Goal: Task Accomplishment & Management: Use online tool/utility

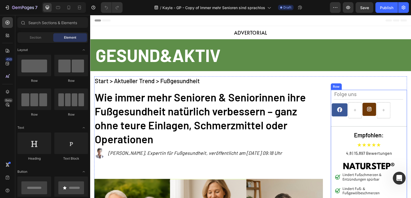
click at [331, 93] on div "Folge uns Text Block Image Image Row Empfohlen: Heading ★★★★★ Text Block 4.8 | …" at bounding box center [369, 175] width 76 height 171
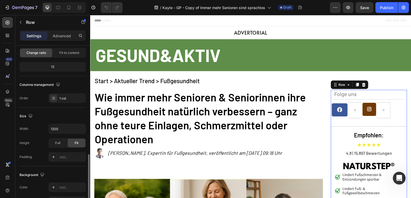
scroll to position [159, 0]
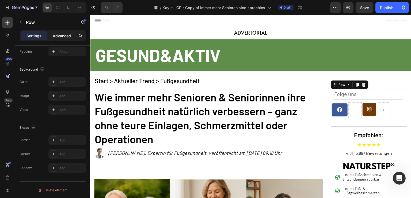
click at [65, 35] on p "Advanced" at bounding box center [62, 36] width 18 height 6
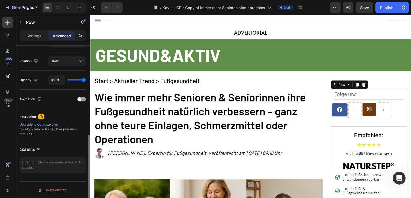
scroll to position [136, 0]
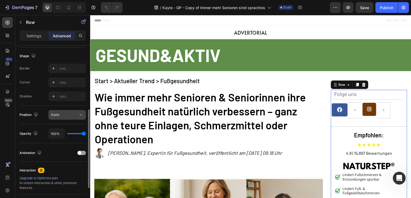
click at [63, 111] on button "Static" at bounding box center [66, 115] width 37 height 10
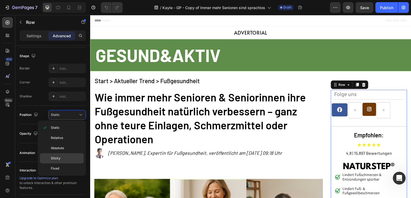
click at [68, 156] on p "Sticky" at bounding box center [66, 158] width 31 height 5
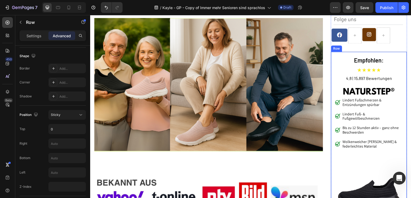
scroll to position [107, 0]
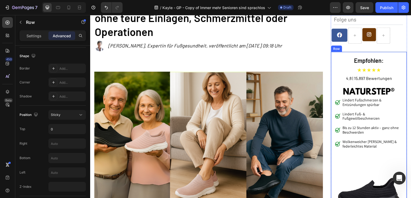
click at [344, 55] on div "Empfohlen: Heading ★★★★★ Text Block 4.8 | 15,897 Bewertungen Text Block Image L…" at bounding box center [369, 152] width 76 height 202
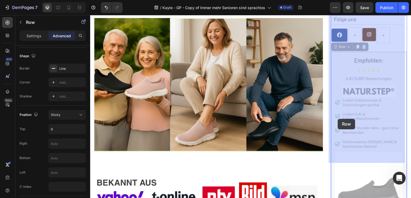
scroll to position [214, 0]
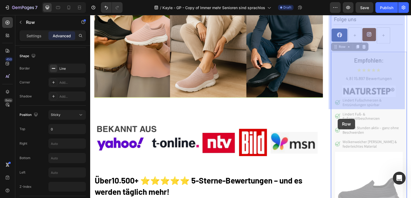
drag, startPoint x: 337, startPoint y: 68, endPoint x: 338, endPoint y: 119, distance: 50.4
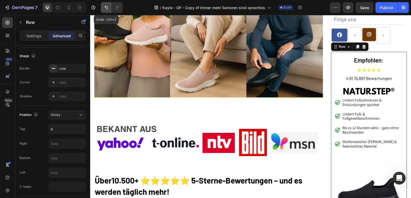
click at [109, 12] on button "Undo/Redo" at bounding box center [106, 7] width 11 height 11
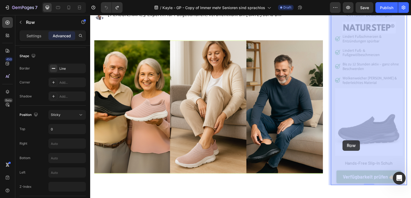
scroll to position [161, 0]
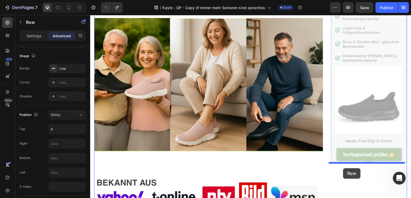
drag, startPoint x: 341, startPoint y: 123, endPoint x: 344, endPoint y: 168, distance: 45.3
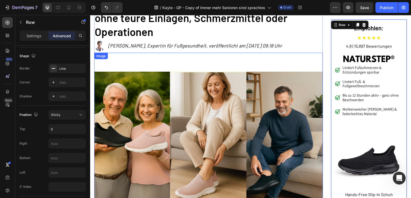
scroll to position [54, 0]
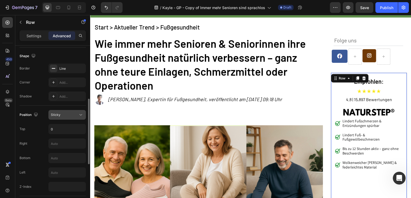
click at [63, 112] on div "Sticky" at bounding box center [64, 114] width 27 height 5
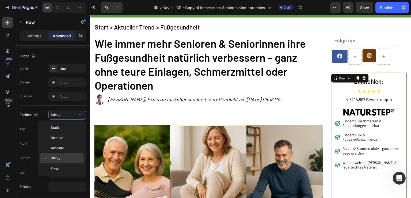
click at [65, 163] on div "Sticky" at bounding box center [62, 168] width 44 height 10
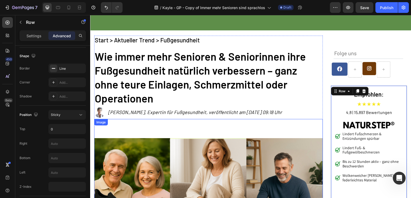
scroll to position [0, 0]
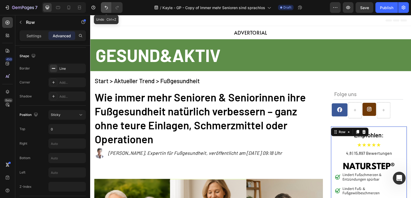
click at [109, 8] on button "Undo/Redo" at bounding box center [106, 7] width 11 height 11
click at [108, 8] on icon "Undo/Redo" at bounding box center [106, 7] width 5 height 5
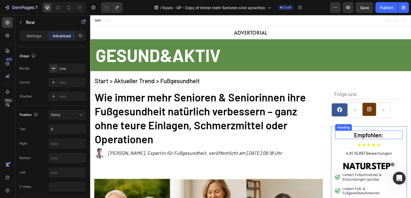
click at [343, 132] on h2 "Empfohlen:" at bounding box center [370, 134] width 68 height 9
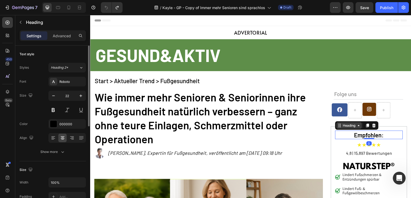
click at [345, 127] on div "Heading" at bounding box center [349, 125] width 15 height 5
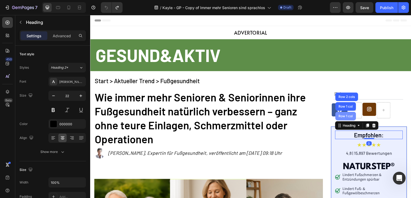
click at [346, 117] on div "Row 1 col" at bounding box center [346, 115] width 16 height 3
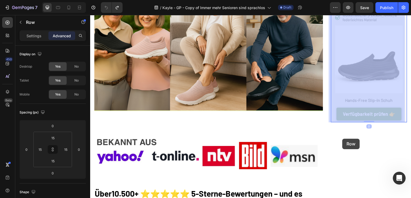
scroll to position [214, 0]
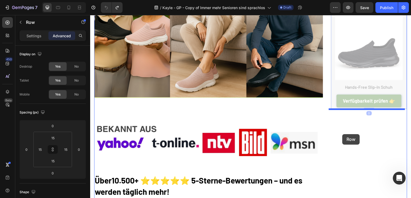
drag, startPoint x: 339, startPoint y: 122, endPoint x: 343, endPoint y: 134, distance: 12.8
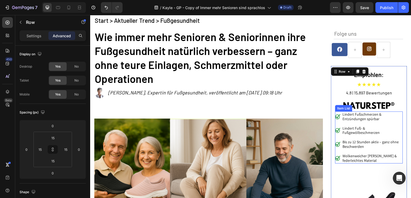
scroll to position [54, 0]
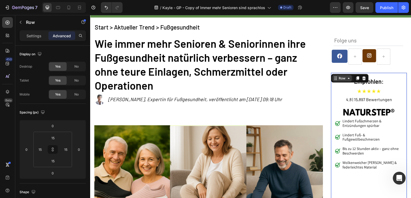
click at [341, 81] on div "Row" at bounding box center [343, 78] width 20 height 6
click at [342, 80] on div "Row" at bounding box center [342, 78] width 9 height 5
click at [363, 38] on p "Folge uns" at bounding box center [369, 40] width 69 height 7
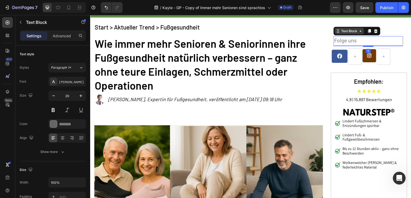
click at [349, 30] on div "Text Block" at bounding box center [350, 31] width 18 height 5
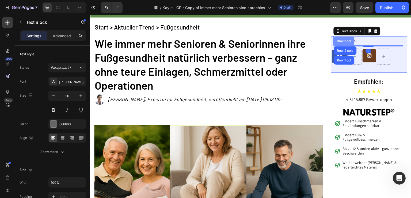
click at [338, 39] on div "Row 1 col" at bounding box center [344, 40] width 16 height 3
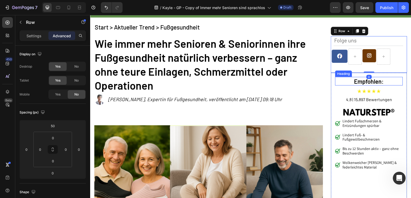
click at [340, 78] on h2 "Empfohlen:" at bounding box center [370, 81] width 68 height 9
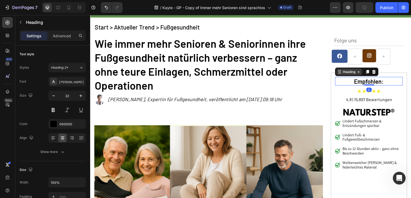
click at [342, 72] on div "Heading" at bounding box center [349, 71] width 15 height 5
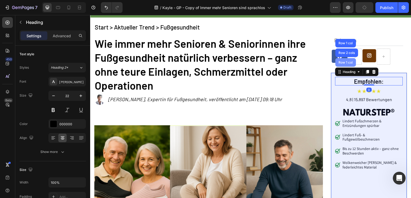
click at [344, 62] on div "Row 1 col" at bounding box center [346, 62] width 16 height 3
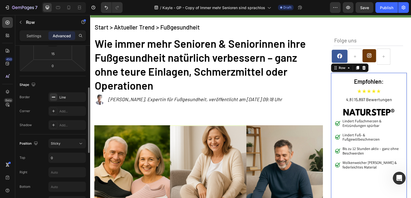
scroll to position [161, 0]
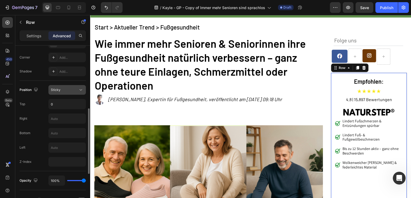
click at [69, 89] on div "Sticky" at bounding box center [64, 89] width 27 height 5
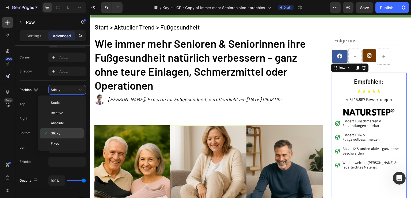
click at [62, 138] on div "Sticky" at bounding box center [62, 143] width 44 height 10
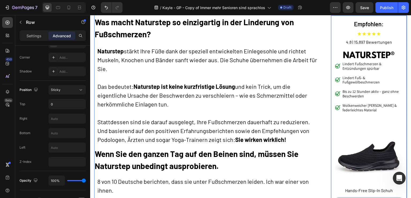
scroll to position [1018, 0]
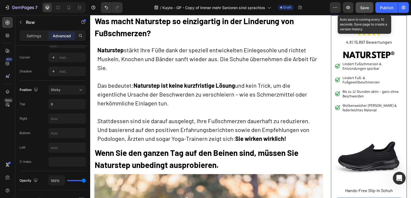
click at [365, 9] on span "Save" at bounding box center [365, 7] width 9 height 5
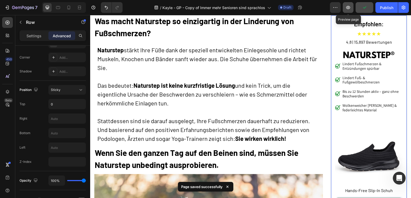
click at [350, 10] on icon "button" at bounding box center [348, 7] width 5 height 5
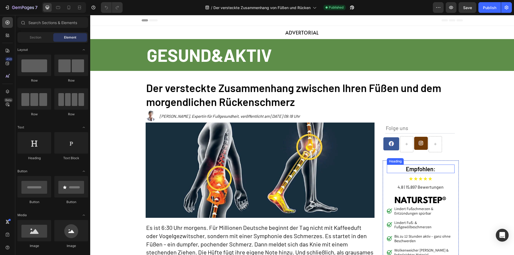
click at [398, 165] on h2 "Empfohlen:" at bounding box center [421, 169] width 68 height 9
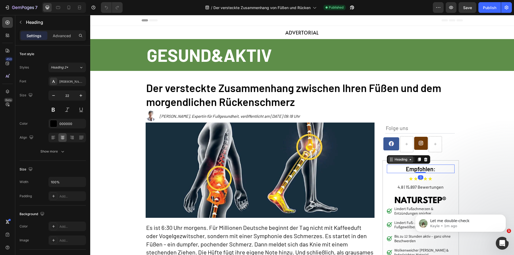
click at [395, 160] on div "Heading" at bounding box center [401, 159] width 15 height 5
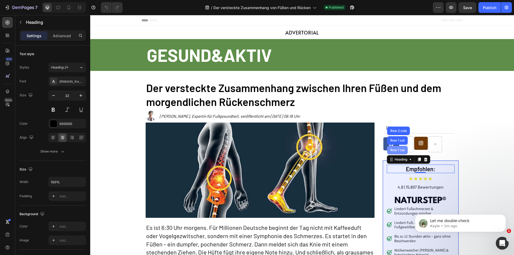
click at [396, 149] on div "Row 1 col" at bounding box center [397, 150] width 16 height 3
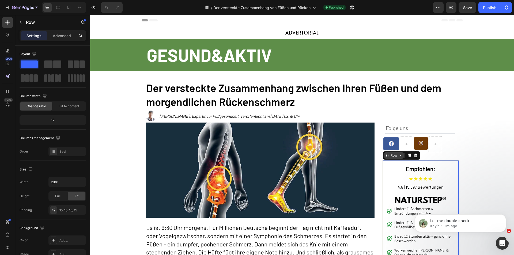
click at [399, 157] on icon at bounding box center [401, 155] width 4 height 4
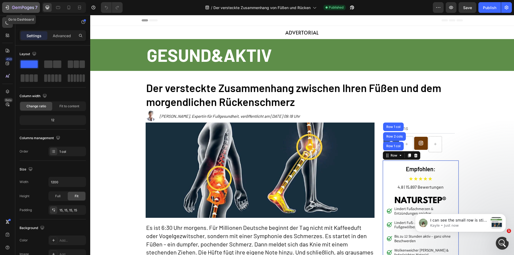
click at [19, 6] on icon "button" at bounding box center [23, 8] width 22 height 5
